Goal: Check status: Check status

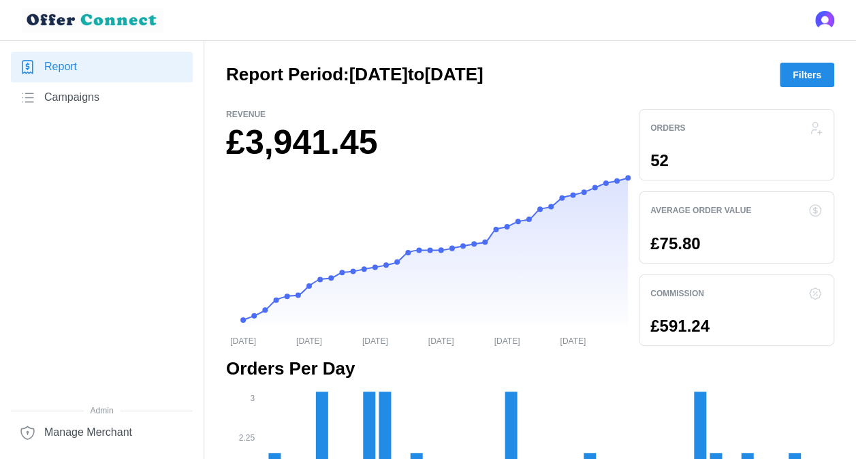
click at [809, 77] on span "Filters" at bounding box center [807, 74] width 29 height 23
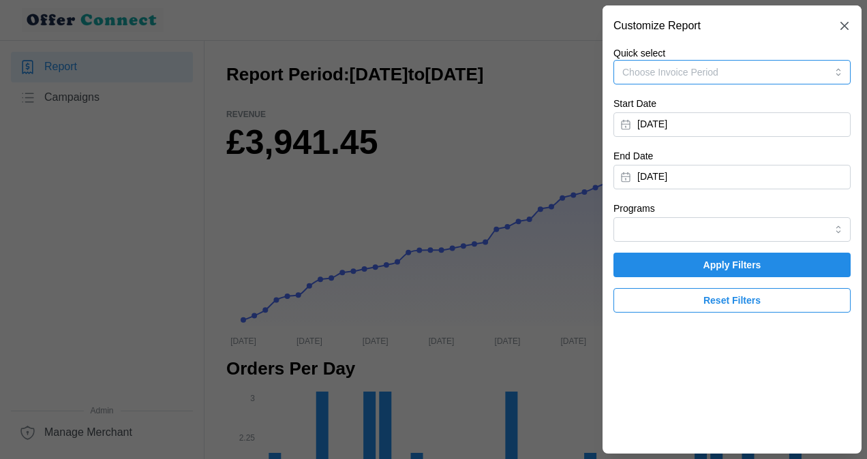
drag, startPoint x: 726, startPoint y: 121, endPoint x: 837, endPoint y: 69, distance: 122.5
click at [837, 67] on button "Choose Invoice Period" at bounding box center [731, 72] width 237 height 25
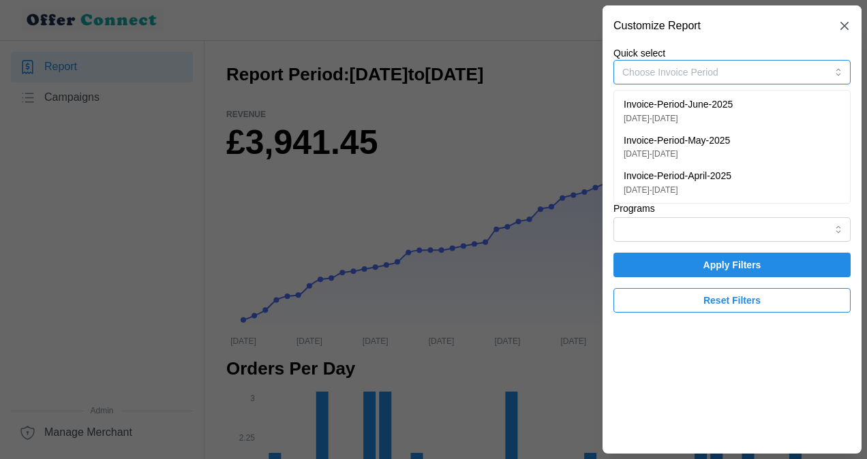
click at [657, 181] on p "Invoice-Period-April-2025" at bounding box center [677, 176] width 108 height 15
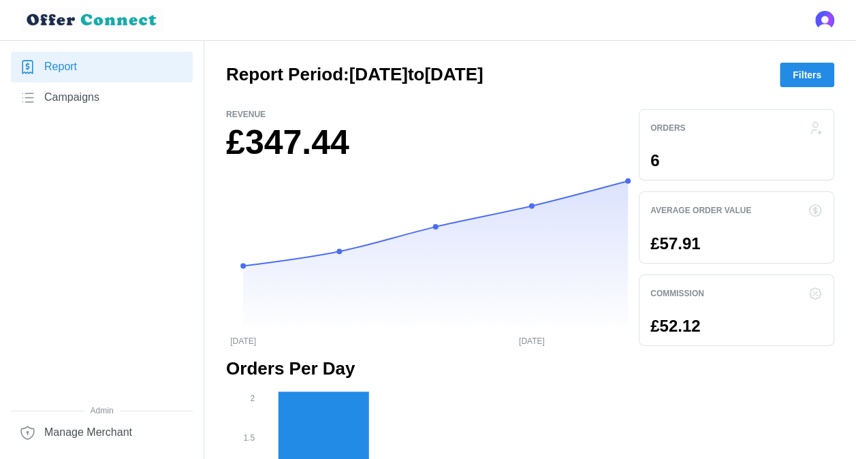
click at [803, 76] on span "Filters" at bounding box center [807, 74] width 29 height 23
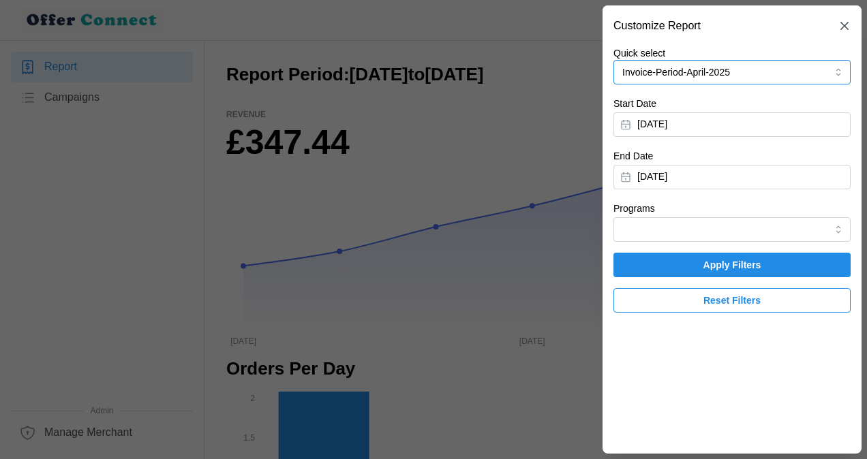
click at [836, 69] on button "Invoice-Period-April-2025" at bounding box center [731, 72] width 237 height 25
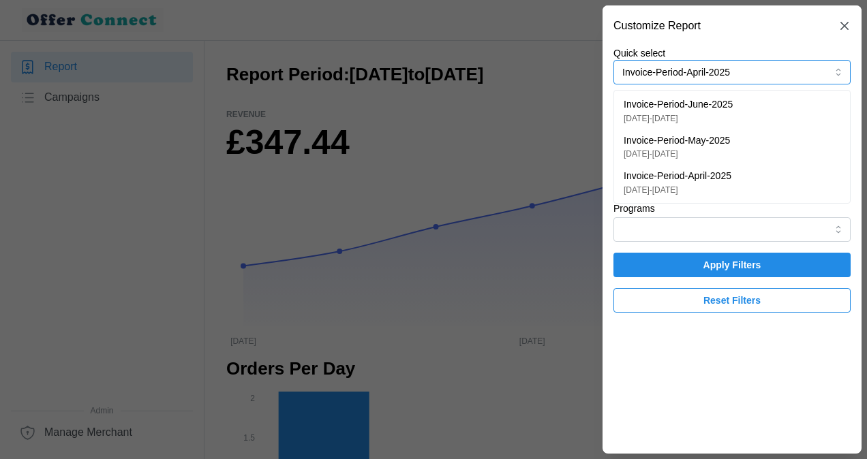
click at [693, 145] on p "Invoice-Period-May-2025" at bounding box center [676, 141] width 106 height 15
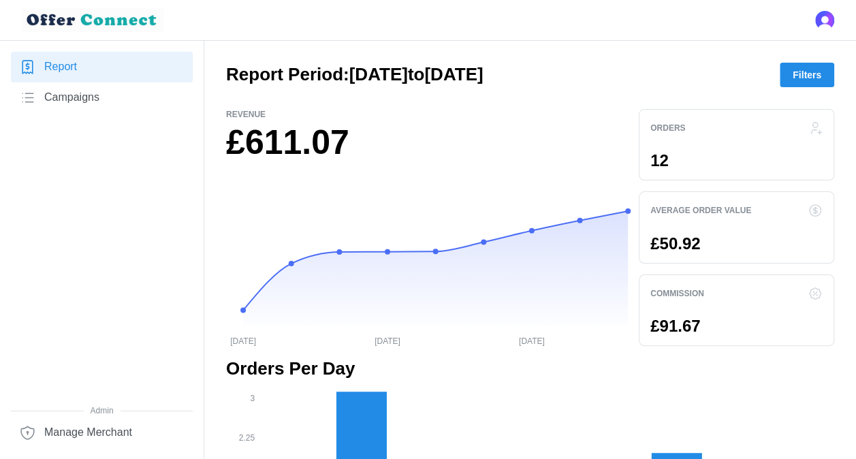
click at [800, 76] on span "Filters" at bounding box center [807, 74] width 29 height 23
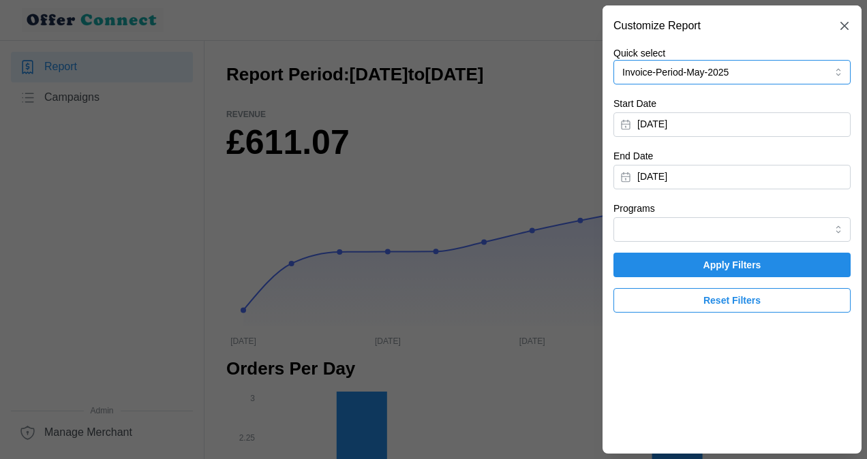
click at [838, 71] on button "Invoice-Period-May-2025" at bounding box center [731, 72] width 237 height 25
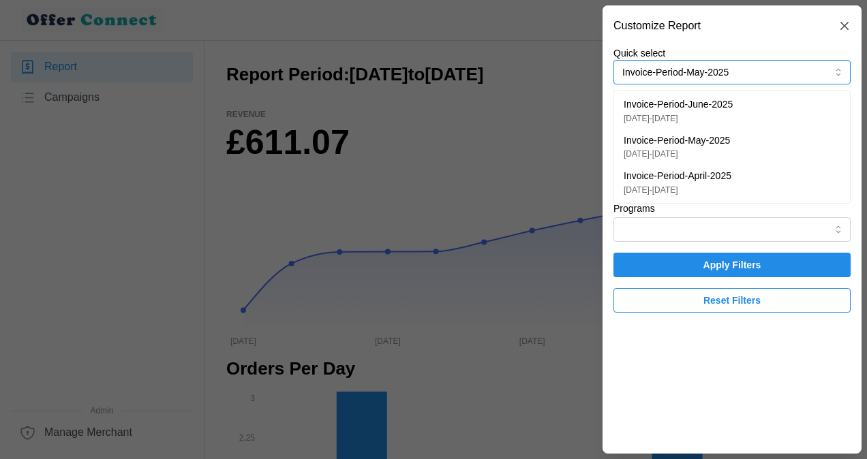
click at [689, 104] on p "Invoice-Period-June-2025" at bounding box center [677, 104] width 109 height 15
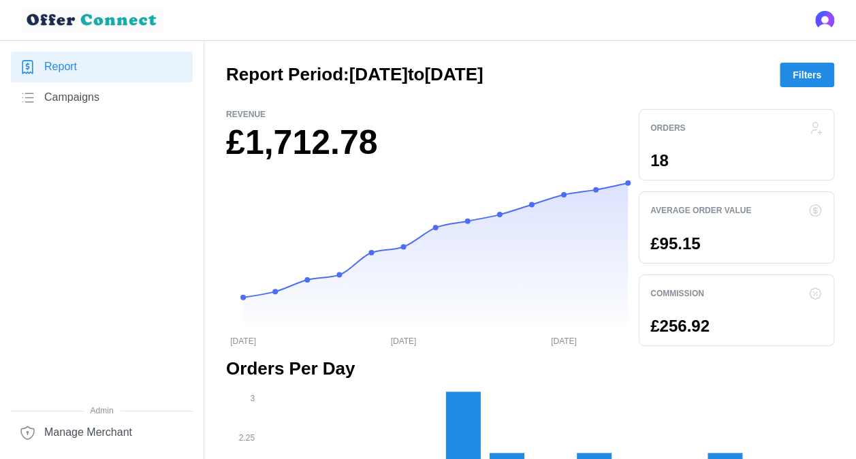
click at [817, 70] on span "Filters" at bounding box center [807, 74] width 29 height 23
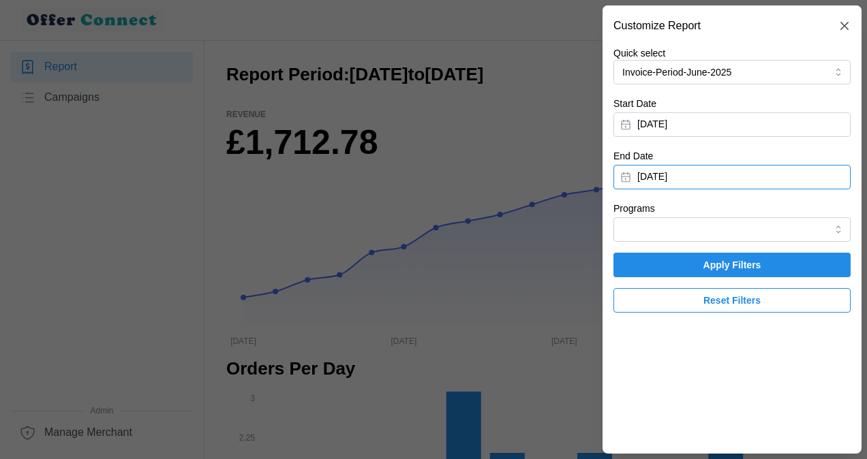
click at [820, 170] on button "[DATE]" at bounding box center [731, 177] width 237 height 25
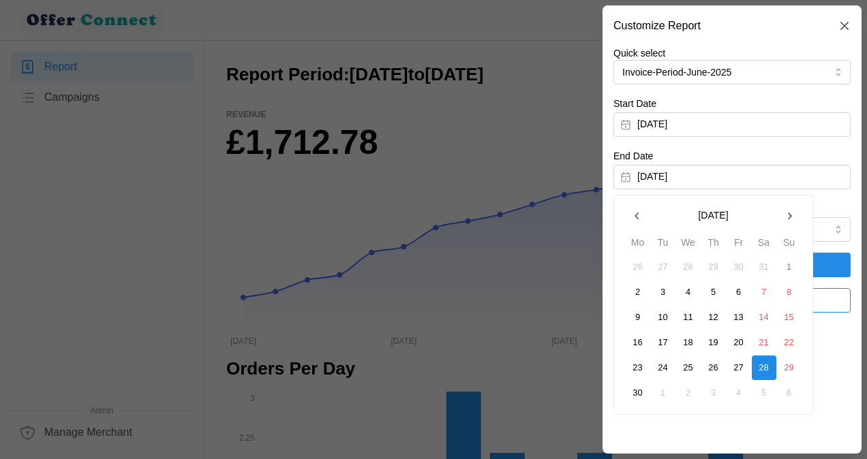
click at [789, 216] on icon "button" at bounding box center [788, 216] width 11 height 11
click at [714, 364] on button "31" at bounding box center [713, 368] width 25 height 25
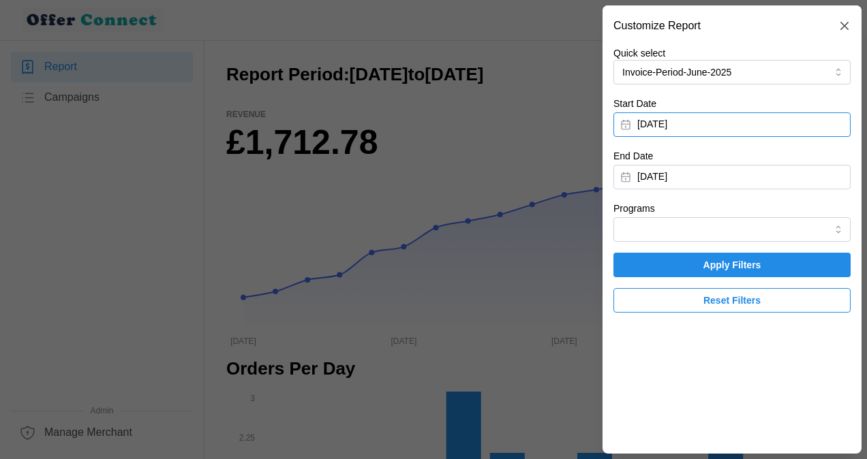
click at [711, 119] on button "[DATE]" at bounding box center [731, 124] width 237 height 25
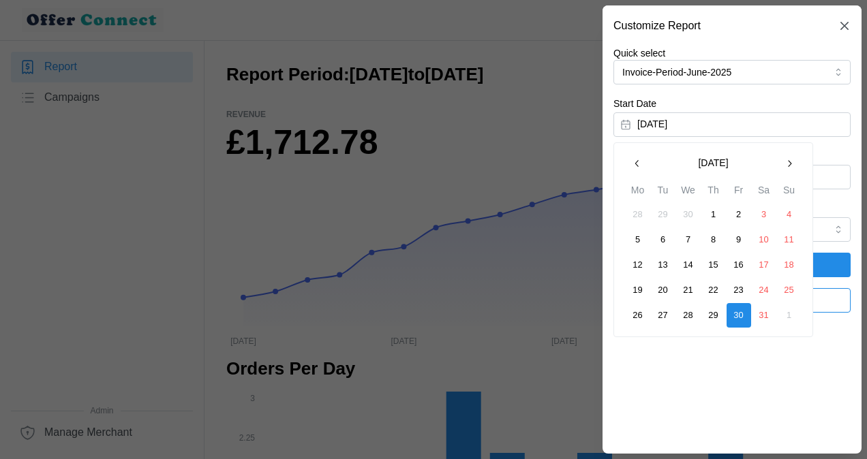
click at [785, 160] on icon "button" at bounding box center [788, 163] width 11 height 11
click at [659, 211] on button "1" at bounding box center [663, 214] width 25 height 25
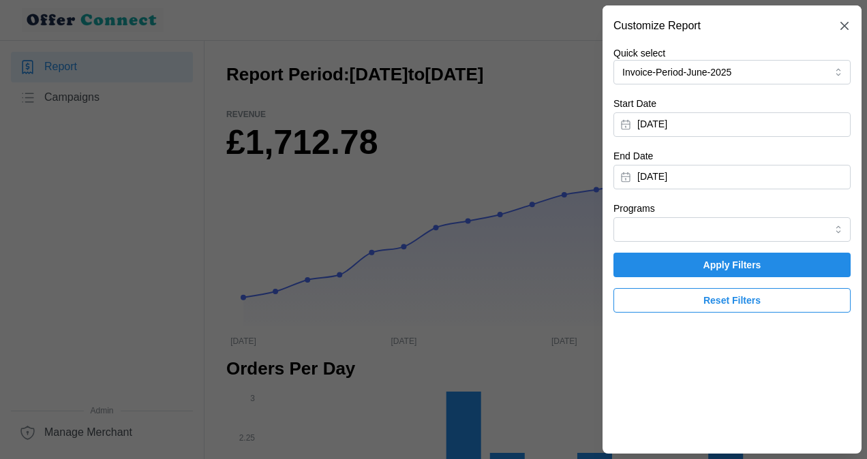
click at [726, 263] on span "Apply Filters" at bounding box center [732, 264] width 58 height 23
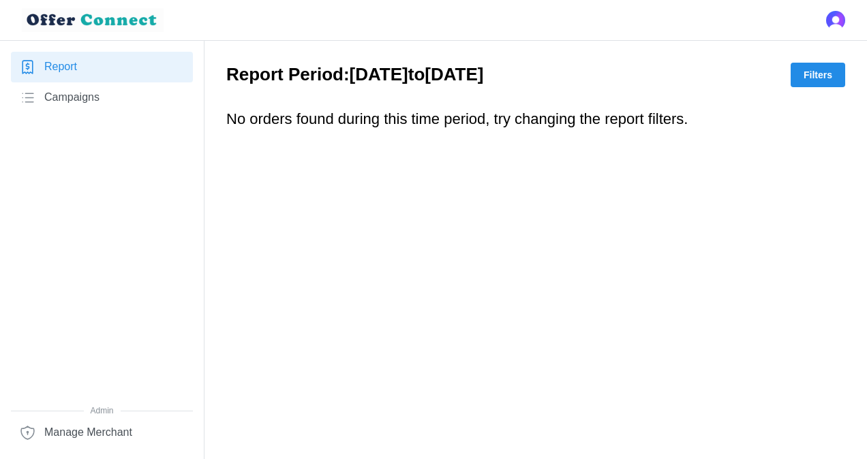
click at [820, 72] on span "Filters" at bounding box center [817, 74] width 29 height 23
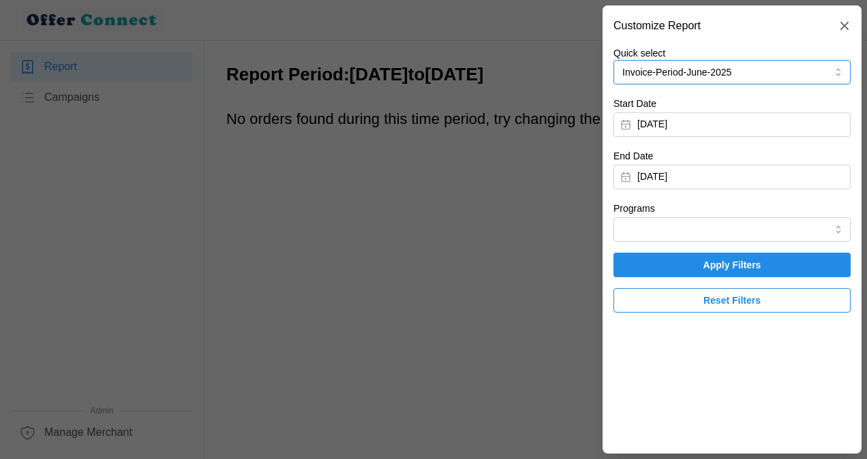
click at [776, 68] on button "Invoice-Period-June-2025" at bounding box center [731, 72] width 237 height 25
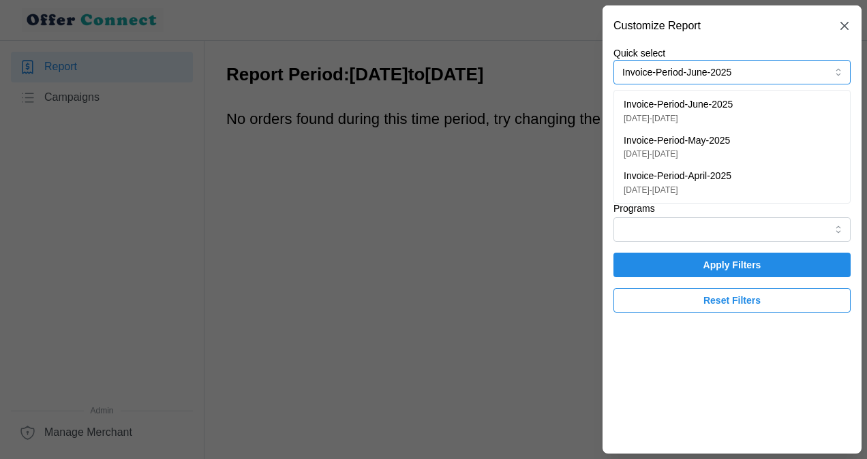
click at [665, 113] on p "[DATE] - [DATE]" at bounding box center [677, 118] width 109 height 13
